Goal: Information Seeking & Learning: Learn about a topic

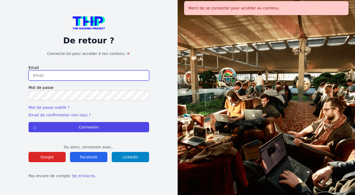
type input "[EMAIL_ADDRESS][DOMAIN_NAME]"
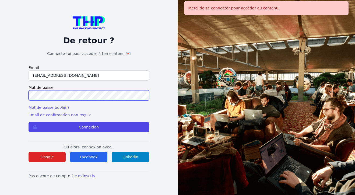
click at [89, 127] on button "Connexion" at bounding box center [89, 127] width 121 height 10
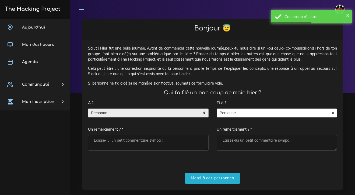
click at [121, 111] on span "Personne" at bounding box center [144, 113] width 112 height 9
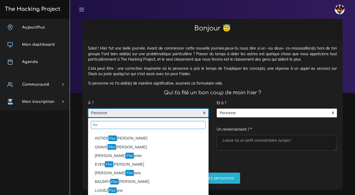
type input "flor"
click at [113, 135] on mark "Flor" at bounding box center [112, 138] width 8 height 6
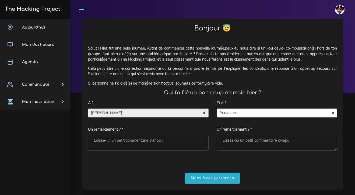
click at [120, 136] on textarea "Un remerciement ? *" at bounding box center [148, 143] width 121 height 16
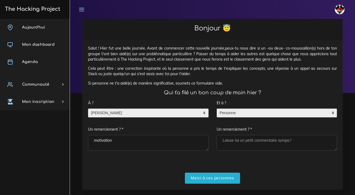
type textarea "motivation"
click at [235, 112] on span "Personne" at bounding box center [273, 113] width 112 height 9
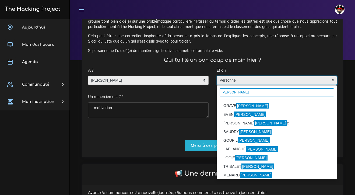
scroll to position [31, 0]
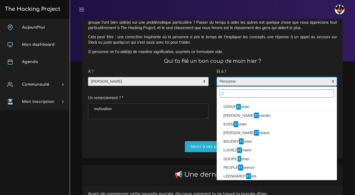
type input "f"
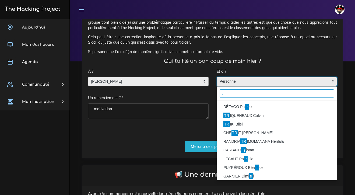
type input "t"
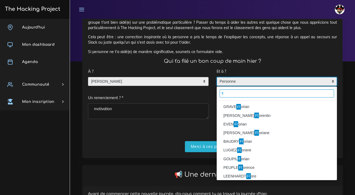
type input "f"
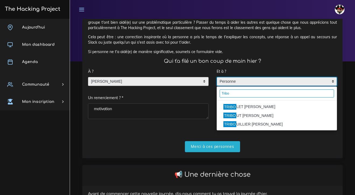
type input "Tribo"
click at [240, 115] on li "TRIBO UT Florian" at bounding box center [277, 115] width 120 height 9
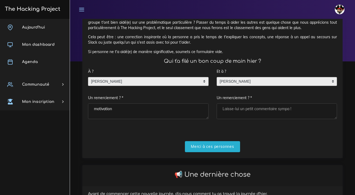
click at [240, 107] on textarea "Un remerciement ? *" at bounding box center [277, 111] width 121 height 16
type textarea "T"
type textarea "c"
type textarea "merci de toujours passé nous demander si ca va et de filer un coup de main ;)"
click at [121, 107] on textarea "motivation" at bounding box center [148, 111] width 121 height 16
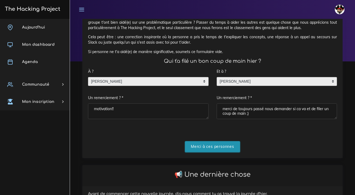
type textarea "motivation!!"
click at [194, 142] on input "Merci à ces personnes" at bounding box center [212, 146] width 55 height 11
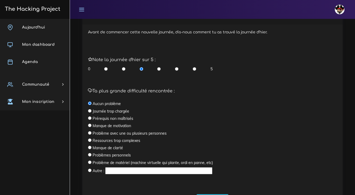
scroll to position [127, 0]
click at [194, 66] on input "radio" at bounding box center [194, 68] width 3 height 5
radio input "true"
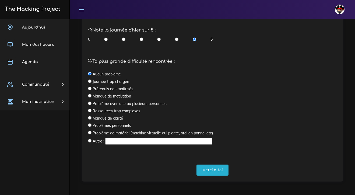
scroll to position [156, 0]
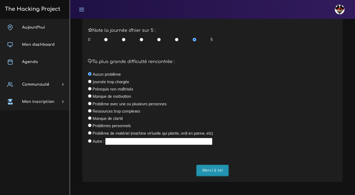
click at [217, 166] on input "Merci à toi" at bounding box center [212, 170] width 32 height 11
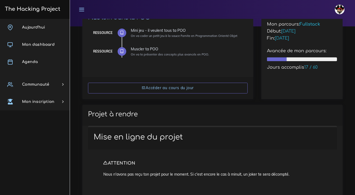
scroll to position [66, 0]
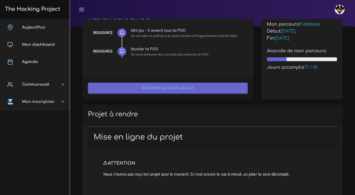
click at [172, 89] on link "Accéder au cours du jour" at bounding box center [168, 88] width 160 height 11
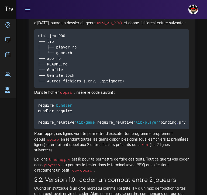
scroll to position [372, 0]
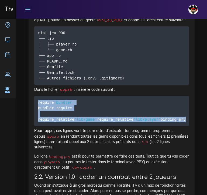
drag, startPoint x: 38, startPoint y: 110, endPoint x: 66, endPoint y: 146, distance: 45.9
click at [66, 126] on pre "require 'bundler' Bundler . require require_relative 'lib/game' require_relativ…" at bounding box center [111, 111] width 154 height 30
copy code "require 'bundler' Bundler . require require_relative 'lib/game' require_relativ…"
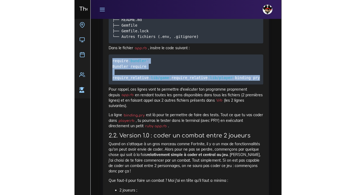
scroll to position [415, 0]
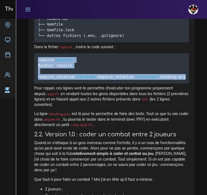
click at [77, 83] on pre "require 'bundler' Bundler . require require_relative 'lib/game' require_relativ…" at bounding box center [111, 68] width 154 height 30
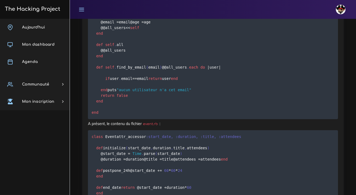
scroll to position [3478, 0]
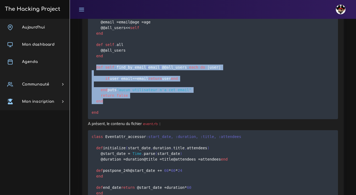
drag, startPoint x: 96, startPoint y: 98, endPoint x: 131, endPoint y: 158, distance: 69.7
copy code "def self . find_by_email ( email ) @ @all_users . each do | user | if user . em…"
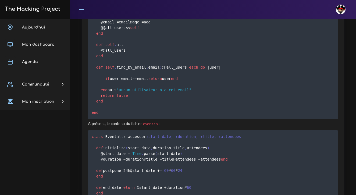
click at [194, 119] on pre "class User attr_accessor :age , :email @ @all_users = [ ] def initialize ( emai…" at bounding box center [213, 59] width 250 height 121
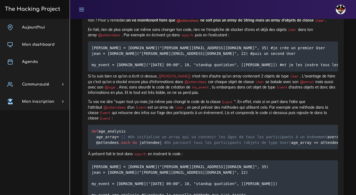
scroll to position [3824, 0]
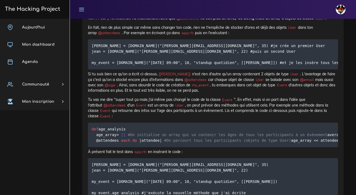
click at [134, 21] on p "Si tu te rappelles bien, on avait un attribut @attendees qui correspond à l'arr…" at bounding box center [213, 13] width 250 height 16
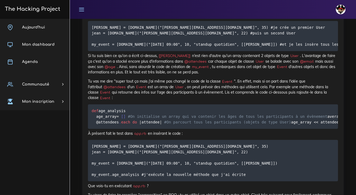
scroll to position [0, 0]
click at [228, 51] on pre "[PERSON_NAME] = [DOMAIN_NAME]("[PERSON_NAME][EMAIL_ADDRESS][DOMAIN_NAME]", 35) …" at bounding box center [213, 36] width 250 height 30
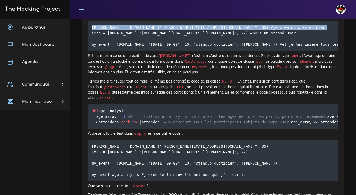
drag, startPoint x: 181, startPoint y: 155, endPoint x: 84, endPoint y: 147, distance: 96.6
click at [84, 147] on div "Muscler ta POO On va te présenter des concepts plus avancés en POO. 1. Introduc…" at bounding box center [213, 162] width 262 height 1714
copy code "[PERSON_NAME] = [DOMAIN_NAME]("[PERSON_NAME][EMAIL_ADDRESS][DOMAIN_NAME]", 35) …"
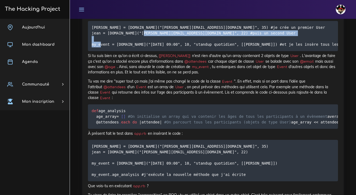
drag, startPoint x: 93, startPoint y: 165, endPoint x: 258, endPoint y: 167, distance: 165.2
click at [258, 47] on code "[PERSON_NAME] = [DOMAIN_NAME]("[PERSON_NAME][EMAIL_ADDRESS][DOMAIN_NAME]", 35) …" at bounding box center [246, 35] width 308 height 23
drag, startPoint x: 273, startPoint y: 165, endPoint x: 83, endPoint y: 165, distance: 190.5
click at [83, 165] on div "Muscler ta POO On va te présenter des concepts plus avancés en POO. 1. Introduc…" at bounding box center [213, 162] width 262 height 1714
copy code "my_event = [DOMAIN_NAME]("[DATE] 09:00", 10, "standup quotidien", [[PERSON_NAME…"
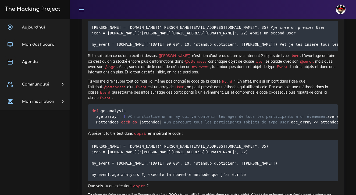
click at [126, 75] on p "Si tu suis bien ce qu'on a écrit ci-dessus, [[PERSON_NAME]] n'est rien d'autre …" at bounding box center [213, 64] width 250 height 22
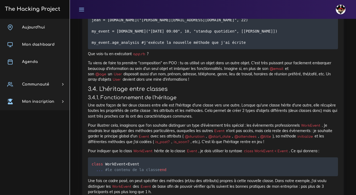
scroll to position [3975, 0]
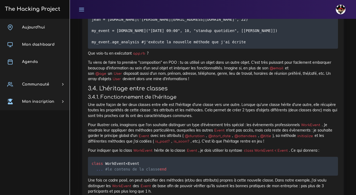
drag, startPoint x: 104, startPoint y: 178, endPoint x: 86, endPoint y: 96, distance: 83.5
click at [86, 96] on div "Muscler ta POO On va te présenter des concepts plus avancés en POO. 1. Introduc…" at bounding box center [213, 30] width 262 height 1714
copy code "def age_analysis age_array = [ ] #On initialise un array qui va contenir les âg…"
click at [186, 90] on div "Muscler ta POO On va te présenter des concepts plus avancés en POO. 1. Introduc…" at bounding box center [213, 27] width 250 height 1699
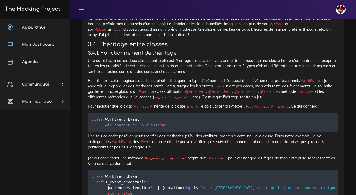
scroll to position [4019, 0]
drag, startPoint x: 96, startPoint y: 77, endPoint x: 133, endPoint y: 97, distance: 42.0
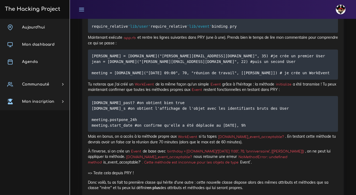
scroll to position [4278, 0]
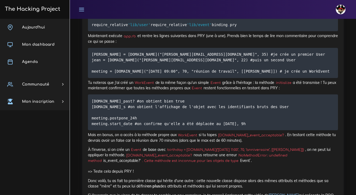
drag, startPoint x: 93, startPoint y: 110, endPoint x: 118, endPoint y: 167, distance: 62.3
drag, startPoint x: 118, startPoint y: 167, endPoint x: 87, endPoint y: 103, distance: 71.5
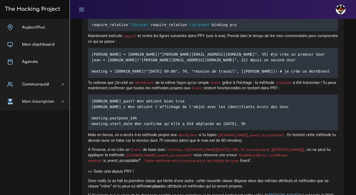
copy code "class WorkEvent < Event def is_event_acceptable ? if @attendees . length > 3 ||…"
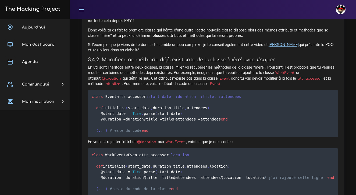
scroll to position [4429, 0]
drag, startPoint x: 91, startPoint y: 140, endPoint x: 263, endPoint y: 139, distance: 172.0
drag, startPoint x: 281, startPoint y: 139, endPoint x: 87, endPoint y: 137, distance: 194.9
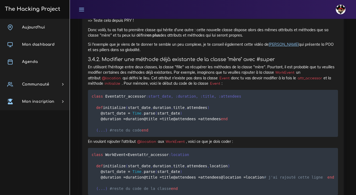
copy code "meeting = [DOMAIN_NAME]("[DATE] 09:00", 70, "réunion de travail", [[PERSON_NAME…"
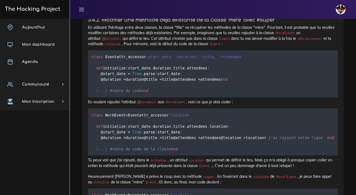
scroll to position [4469, 0]
drag, startPoint x: 90, startPoint y: 112, endPoint x: 213, endPoint y: 114, distance: 123.0
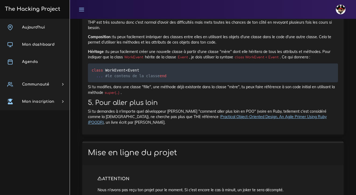
scroll to position [4728, 0]
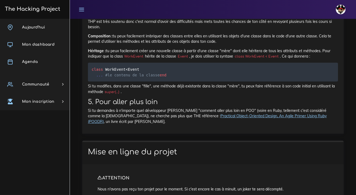
drag, startPoint x: 94, startPoint y: 107, endPoint x: 118, endPoint y: 111, distance: 24.2
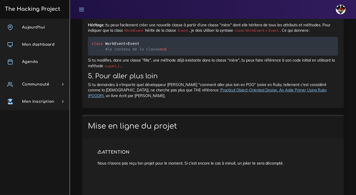
scroll to position [4753, 0]
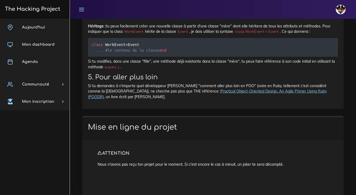
drag, startPoint x: 151, startPoint y: 83, endPoint x: 89, endPoint y: 82, distance: 61.9
copy code "attr_accessor :location"
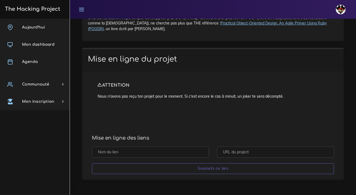
scroll to position [4821, 0]
drag, startPoint x: 94, startPoint y: 138, endPoint x: 146, endPoint y: 145, distance: 52.1
drag, startPoint x: 96, startPoint y: 138, endPoint x: 138, endPoint y: 166, distance: 50.2
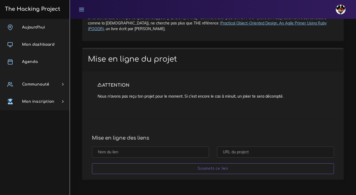
copy code "def initialize ( start_date , duration , title , attendees , location ) @locati…"
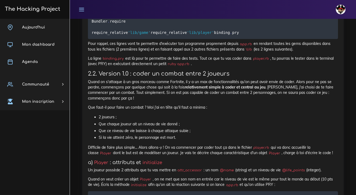
scroll to position [409, 0]
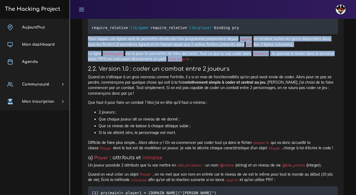
drag, startPoint x: 182, startPoint y: 76, endPoint x: 59, endPoint y: 41, distance: 127.9
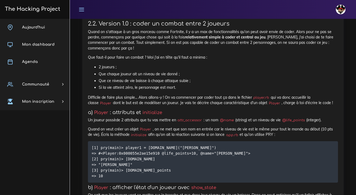
scroll to position [455, 0]
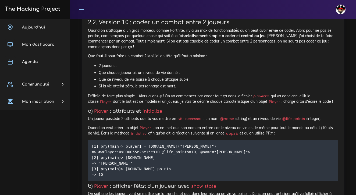
drag, startPoint x: 88, startPoint y: 110, endPoint x: 128, endPoint y: 112, distance: 40.2
click at [128, 104] on p "Difficile de faire plus simple... Alors allons-y ! On va commencer par coder to…" at bounding box center [213, 98] width 250 height 11
click at [164, 90] on li "Si la vie atteint zéro, le personnage est mort." at bounding box center [219, 86] width 240 height 7
drag, startPoint x: 90, startPoint y: 115, endPoint x: 100, endPoint y: 116, distance: 10.0
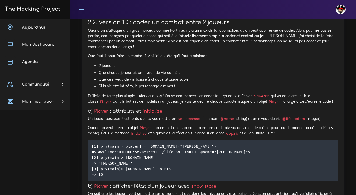
click at [100, 105] on code "Player" at bounding box center [106, 101] width 14 height 5
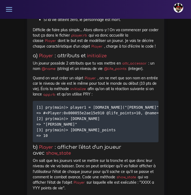
scroll to position [676, 0]
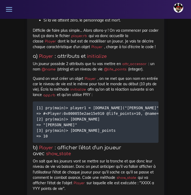
drag, startPoint x: 146, startPoint y: 69, endPoint x: 124, endPoint y: 71, distance: 22.4
click at [124, 67] on code "attr_accessor" at bounding box center [134, 63] width 27 height 5
copy p "Un joueur possède 2 attributs que tu vas mettre en attr_accessor"
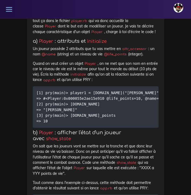
scroll to position [688, 0]
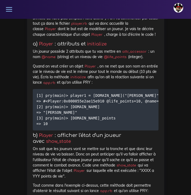
drag, startPoint x: 57, startPoint y: 62, endPoint x: 44, endPoint y: 62, distance: 12.9
click at [44, 60] on code "@name" at bounding box center [48, 56] width 17 height 5
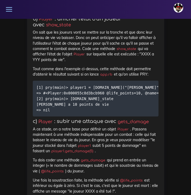
scroll to position [805, 0]
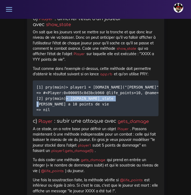
drag, startPoint x: 89, startPoint y: 108, endPoint x: 36, endPoint y: 108, distance: 53.0
click at [36, 108] on pre "[1] pry(main)> player1 = [DOMAIN_NAME]("[PERSON_NAME]") => #<Player:0x000055c8d…" at bounding box center [96, 98] width 126 height 36
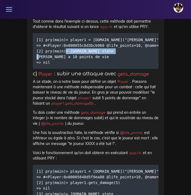
scroll to position [851, 0]
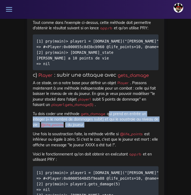
drag, startPoint x: 109, startPoint y: 117, endPoint x: 116, endPoint y: 129, distance: 14.1
click at [116, 128] on p "Tu dois coder une méthode gets_damage qui prend en entrée un integer (= le nomb…" at bounding box center [96, 119] width 126 height 16
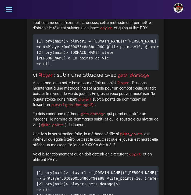
click at [101, 134] on p "Une fois la soustraction faite, la méthode vérifie si @life_points est inférieu…" at bounding box center [96, 139] width 126 height 16
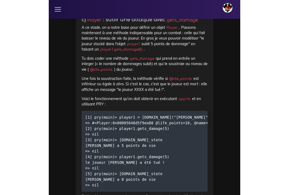
scroll to position [903, 0]
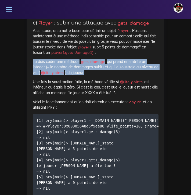
drag, startPoint x: 33, startPoint y: 64, endPoint x: 93, endPoint y: 76, distance: 61.0
click at [93, 75] on p "Tu dois coder une méthode gets_damage qui prend en entrée un integer (= le nomb…" at bounding box center [96, 67] width 126 height 16
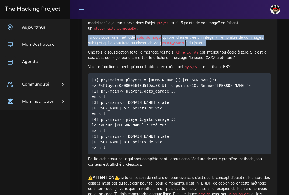
scroll to position [790, 0]
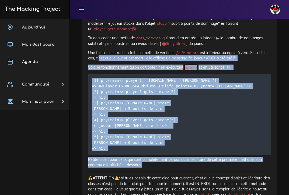
drag, startPoint x: 143, startPoint y: 175, endPoint x: 97, endPoint y: 71, distance: 113.9
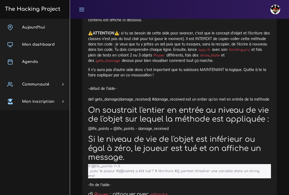
scroll to position [935, 0]
drag, startPoint x: 138, startPoint y: 139, endPoint x: 87, endPoint y: 138, distance: 50.9
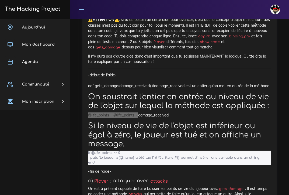
scroll to position [950, 0]
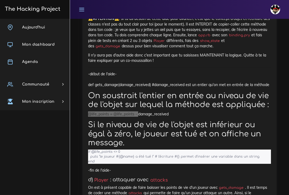
drag, startPoint x: 1, startPoint y: 104, endPoint x: 182, endPoint y: 121, distance: 181.9
click at [182, 117] on p "@life_points = @life_points - damage_received" at bounding box center [179, 113] width 183 height 5
click at [135, 83] on p "-début de l'aide- def gets_damage(damage_received) #damage_received est un enti…" at bounding box center [179, 79] width 183 height 16
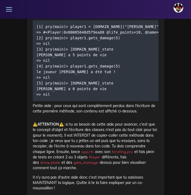
scroll to position [997, 0]
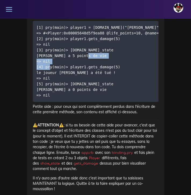
drag, startPoint x: 121, startPoint y: 70, endPoint x: 71, endPoint y: 70, distance: 50.1
click at [71, 70] on pre "[1] pry(main)> player1 = [DOMAIN_NAME]("[PERSON_NAME]") => #<Player:0x00005648d…" at bounding box center [96, 61] width 126 height 81
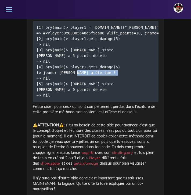
drag, startPoint x: 110, startPoint y: 86, endPoint x: 69, endPoint y: 86, distance: 40.9
click at [69, 86] on code "[1] pry(main)> player1 = [DOMAIN_NAME]("[PERSON_NAME]") => #<Player:0x00005648d…" at bounding box center [116, 61] width 159 height 74
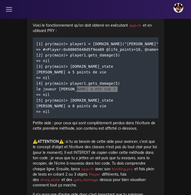
scroll to position [980, 0]
click at [119, 86] on code "[1] pry(main)> player1 = [DOMAIN_NAME]("[PERSON_NAME]") => #<Player:0x00005648d…" at bounding box center [115, 78] width 159 height 74
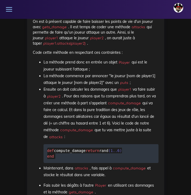
scroll to position [1324, 0]
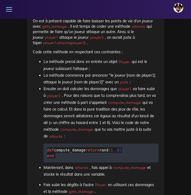
click at [86, 152] on span "return" at bounding box center [93, 150] width 14 height 4
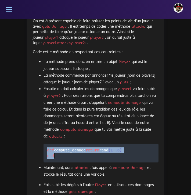
drag, startPoint x: 47, startPoint y: 147, endPoint x: 60, endPoint y: 160, distance: 17.7
click at [60, 160] on pre "def compute_damage return rand ( 1 . . 6 ) end" at bounding box center [101, 153] width 115 height 19
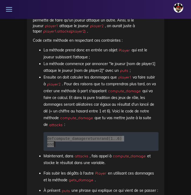
scroll to position [1337, 0]
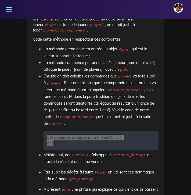
drag, startPoint x: 6, startPoint y: 124, endPoint x: 86, endPoint y: 145, distance: 82.8
click at [86, 145] on pre "def compute_damage return rand ( 1 . . 6 ) end" at bounding box center [101, 140] width 115 height 19
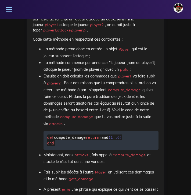
click at [109, 165] on p "Maintenant, dans attacks , fais appel à compute_damage et stocke le résultat da…" at bounding box center [101, 158] width 115 height 13
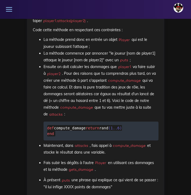
scroll to position [1343, 0]
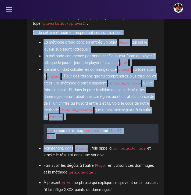
drag, startPoint x: 34, startPoint y: 30, endPoint x: 89, endPoint y: 151, distance: 132.6
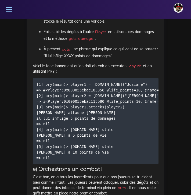
scroll to position [1481, 0]
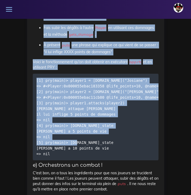
drag, startPoint x: 33, startPoint y: 50, endPoint x: 94, endPoint y: 159, distance: 124.7
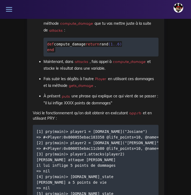
scroll to position [1430, 0]
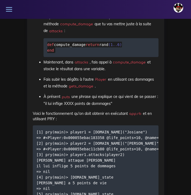
drag, startPoint x: 43, startPoint y: 99, endPoint x: 120, endPoint y: 105, distance: 76.9
click at [120, 105] on p "À présent puts une phrase qui explique ce qui vient de se passer : "il lui infl…" at bounding box center [101, 99] width 115 height 13
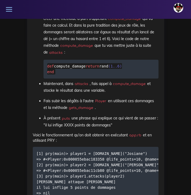
scroll to position [1414, 0]
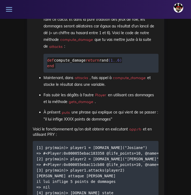
click at [118, 122] on p "À présent puts une phrase qui explique ce qui vient de se passer : "il lui infl…" at bounding box center [101, 115] width 115 height 13
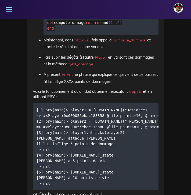
scroll to position [1455, 0]
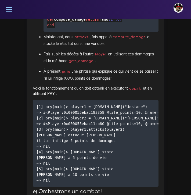
click at [99, 132] on code "[1] pry(main)> player1 = [DOMAIN_NAME]("Josiane") => #<Player:0x000055ebac18335…" at bounding box center [116, 143] width 159 height 79
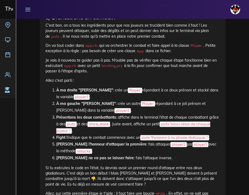
scroll to position [1407, 0]
